Goal: Task Accomplishment & Management: Manage account settings

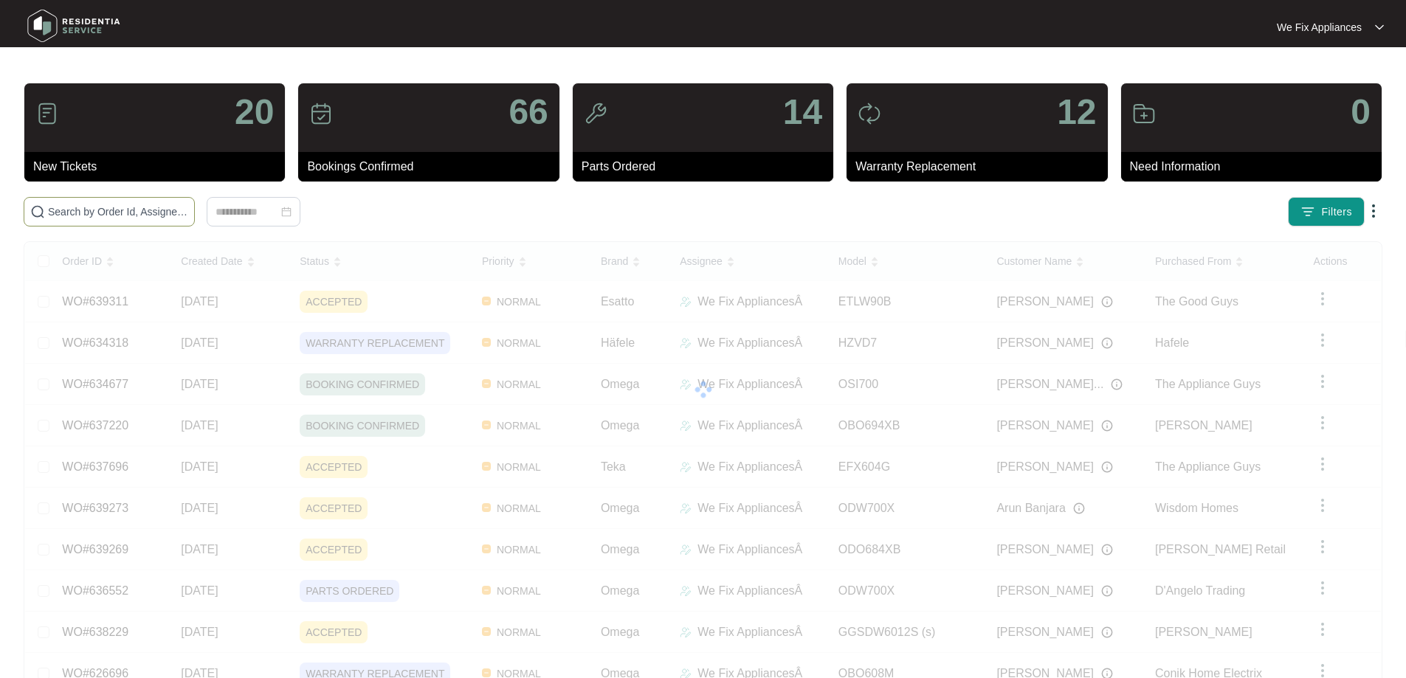
paste input "639311"
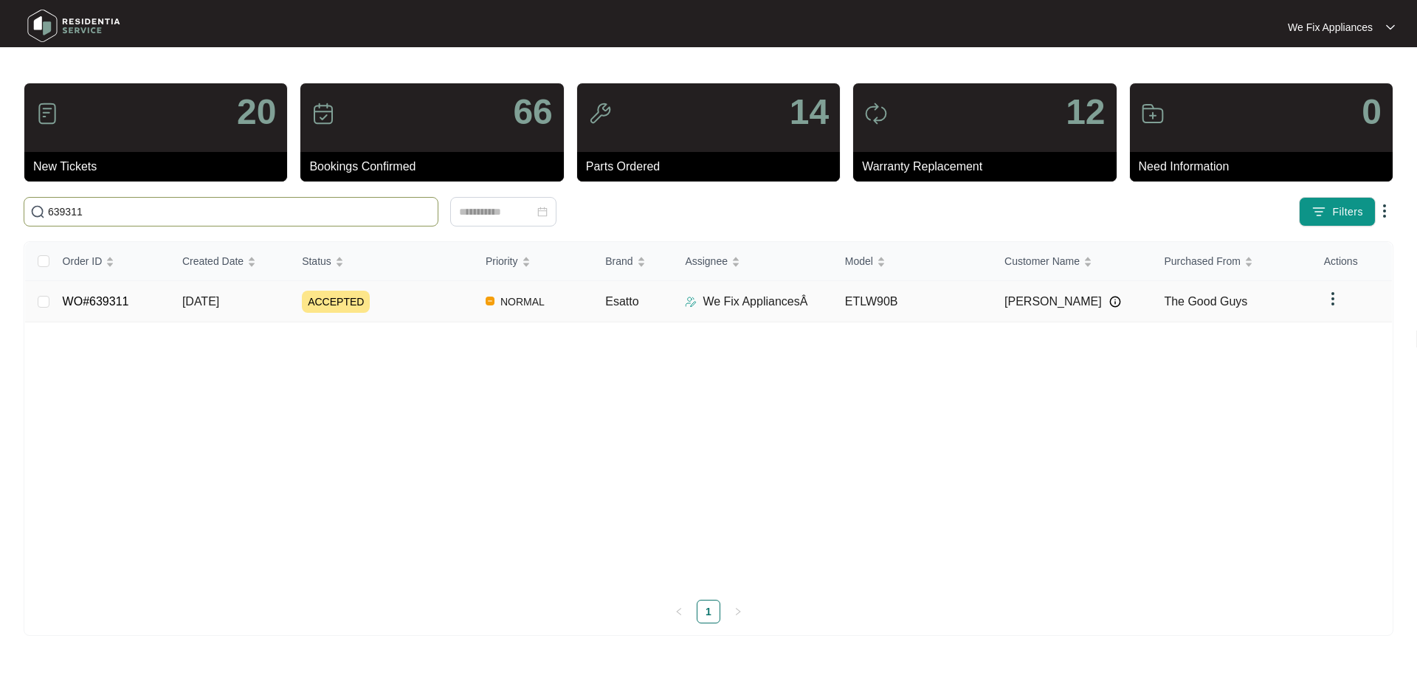
type input "639311"
click at [110, 302] on link "WO#639311" at bounding box center [96, 301] width 66 height 13
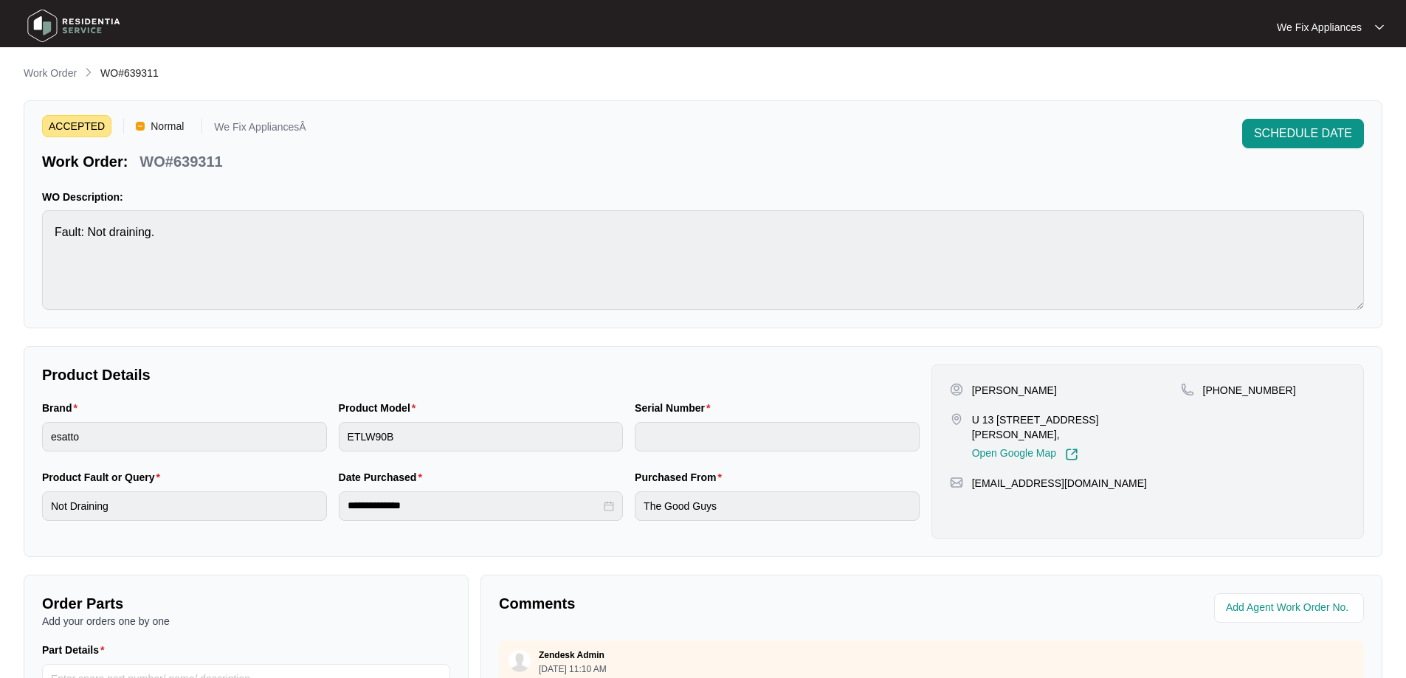
click at [1322, 134] on span "SCHEDULE DATE" at bounding box center [1303, 134] width 98 height 18
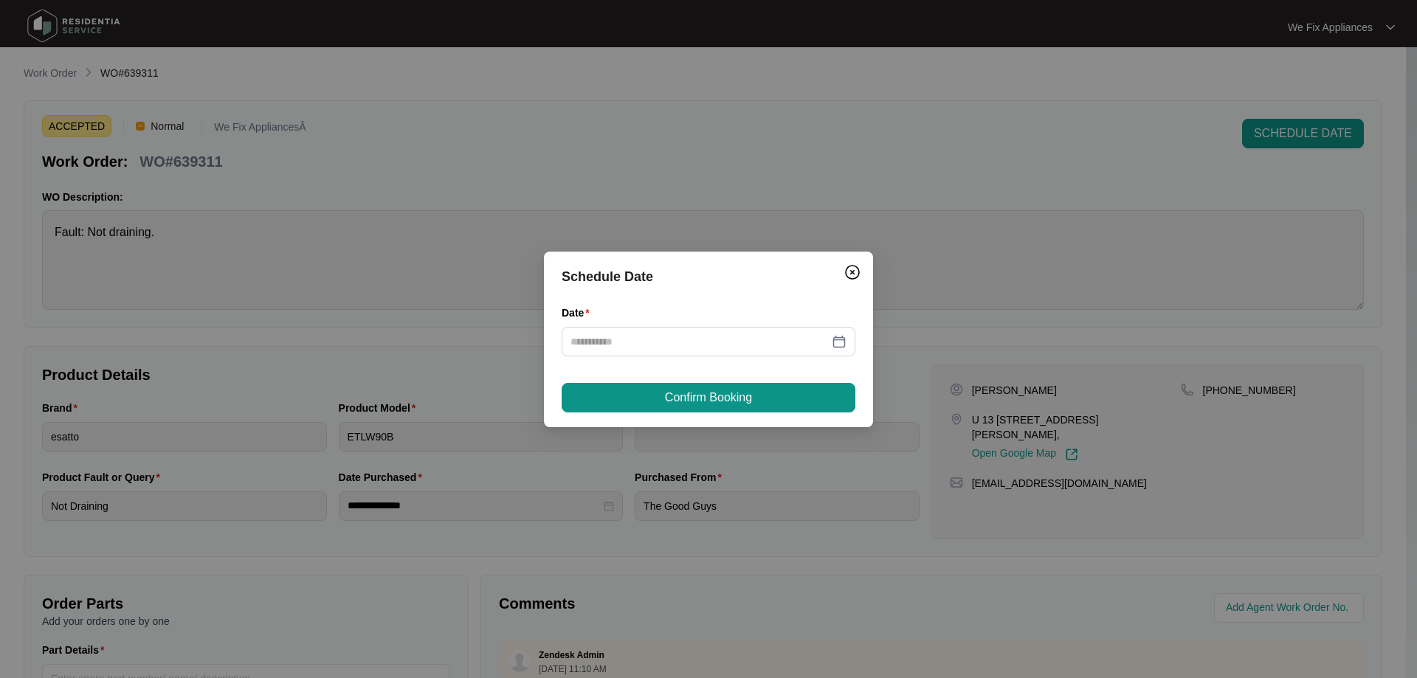
click at [698, 324] on div "Date" at bounding box center [709, 316] width 294 height 22
click at [688, 350] on div at bounding box center [709, 342] width 294 height 30
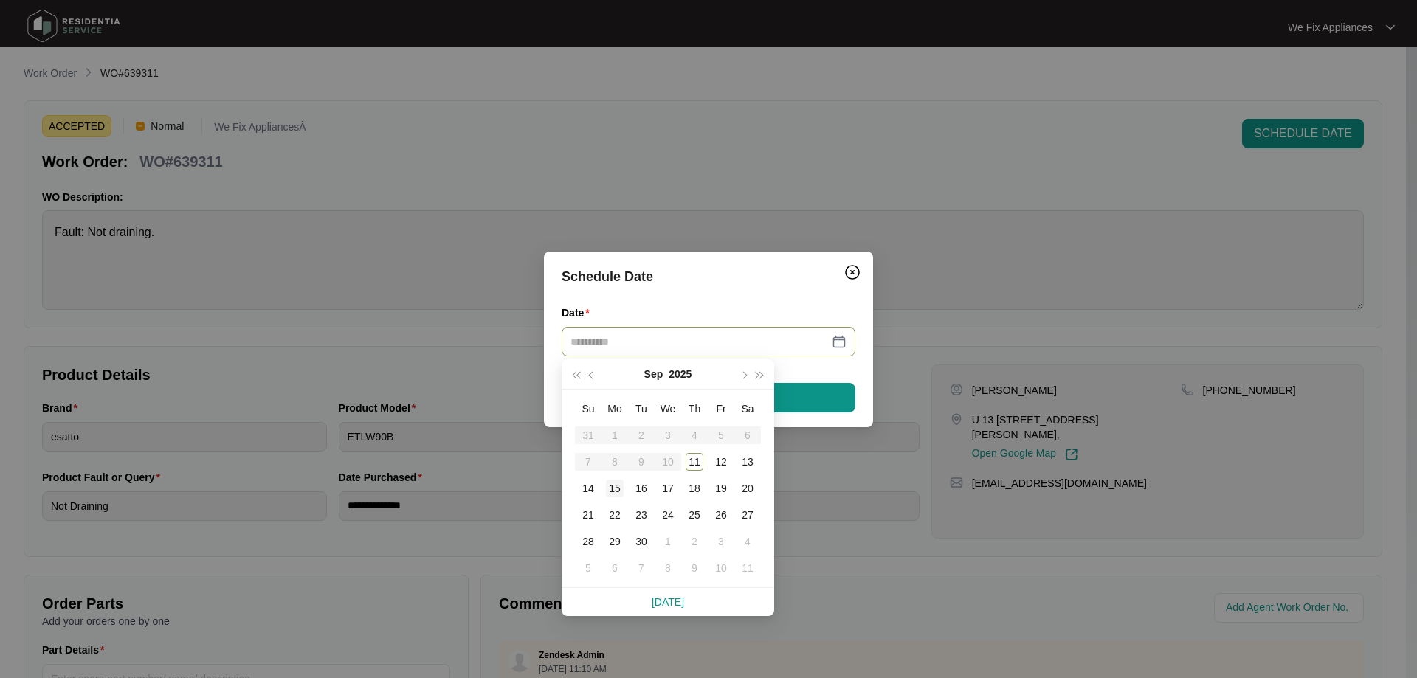
type input "**********"
click at [614, 489] on div "15" at bounding box center [615, 489] width 18 height 18
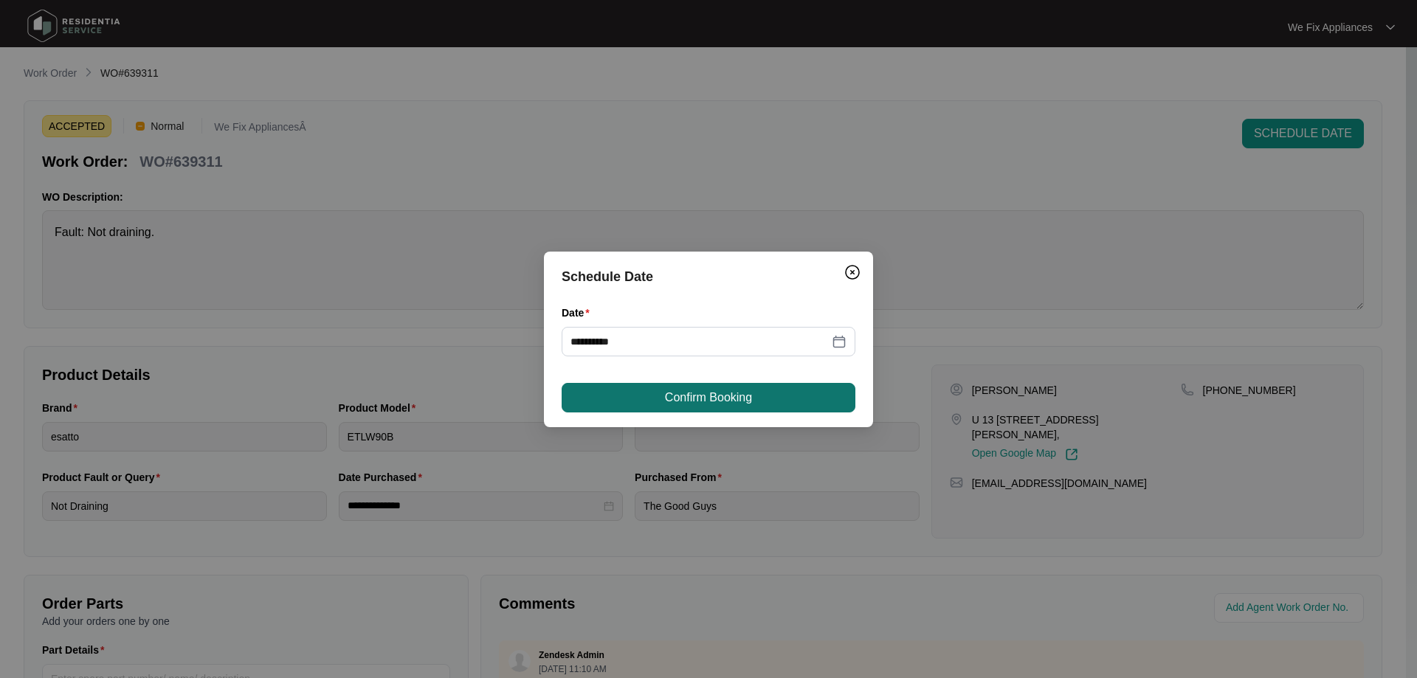
click at [665, 399] on span "Confirm Booking" at bounding box center [708, 398] width 87 height 18
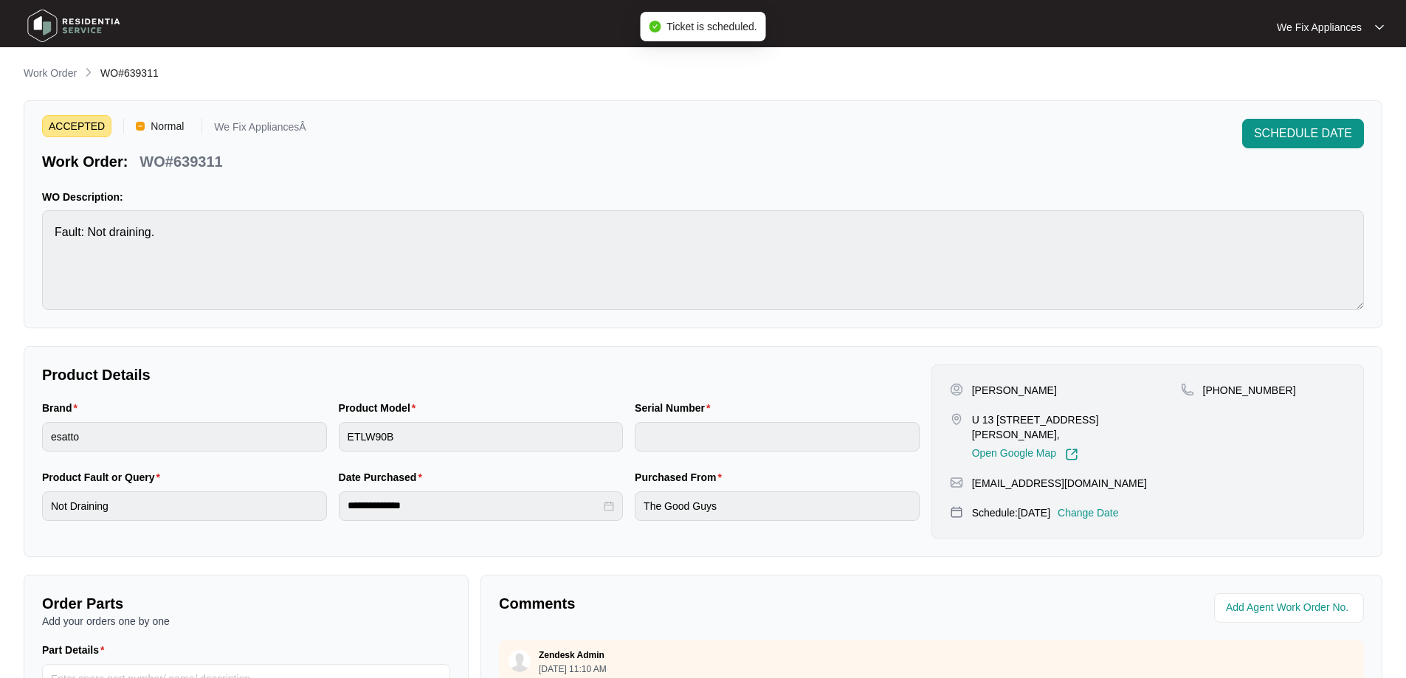
click at [82, 22] on img at bounding box center [73, 26] width 103 height 44
